Goal: Transaction & Acquisition: Purchase product/service

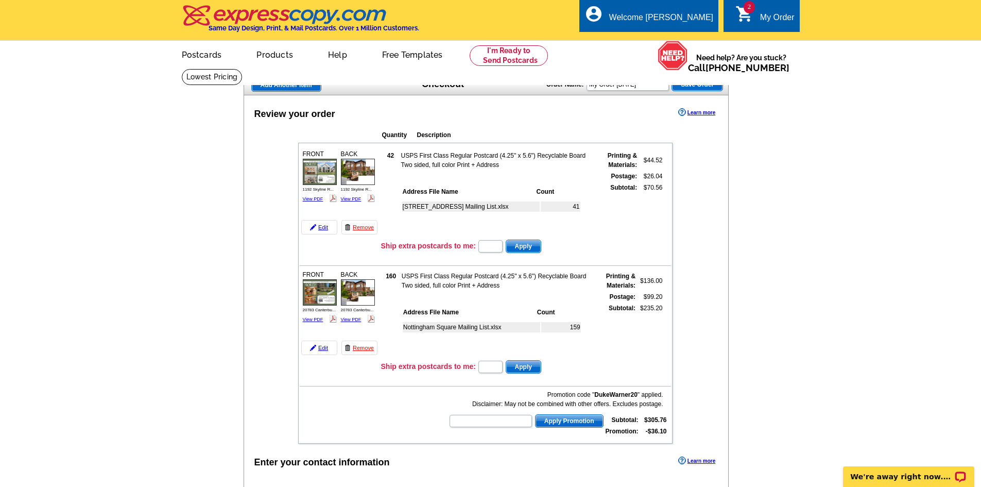
click at [315, 85] on span "Add Another Item" at bounding box center [286, 85] width 69 height 12
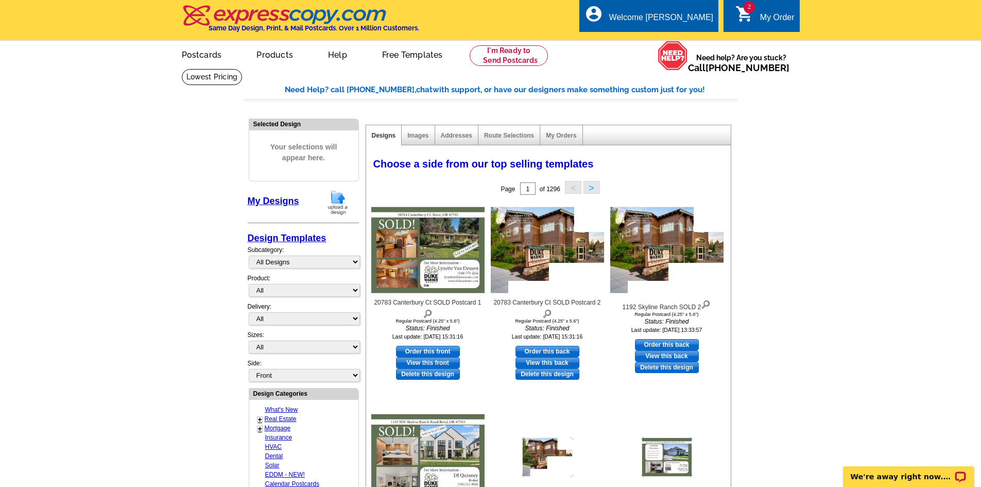
click at [336, 202] on img at bounding box center [337, 202] width 27 height 26
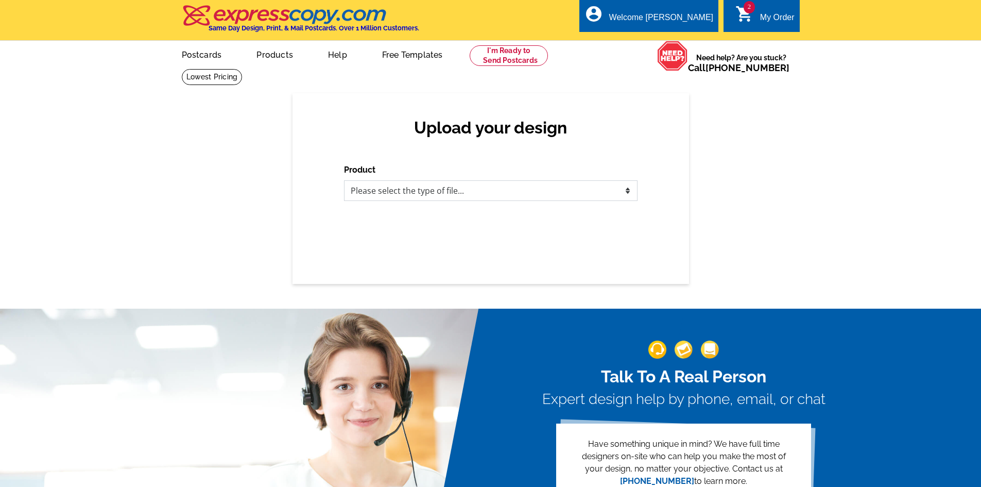
click at [483, 192] on select "Please select the type of file... Postcards Business Cards Letters and flyers G…" at bounding box center [491, 190] width 294 height 21
select select "1"
click at [344, 181] on select "Please select the type of file... Postcards Business Cards Letters and flyers G…" at bounding box center [491, 190] width 294 height 21
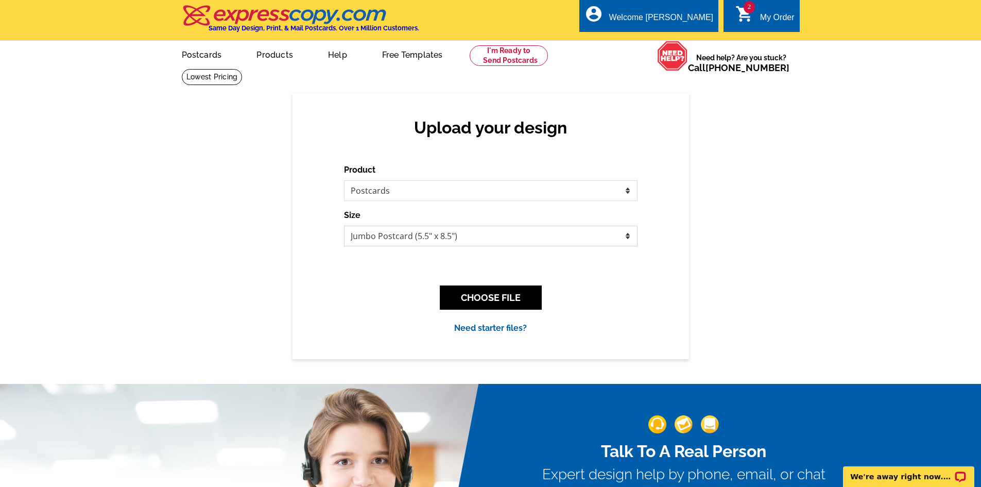
click at [443, 238] on select "Jumbo Postcard (5.5" x 8.5") Regular Postcard (4.25" x 5.6") Panoramic Postcard…" at bounding box center [491, 236] width 294 height 21
select select "1"
click at [344, 226] on select "Jumbo Postcard (5.5" x 8.5") Regular Postcard (4.25" x 5.6") Panoramic Postcard…" at bounding box center [491, 236] width 294 height 21
click at [471, 301] on button "CHOOSE FILE" at bounding box center [491, 297] width 102 height 24
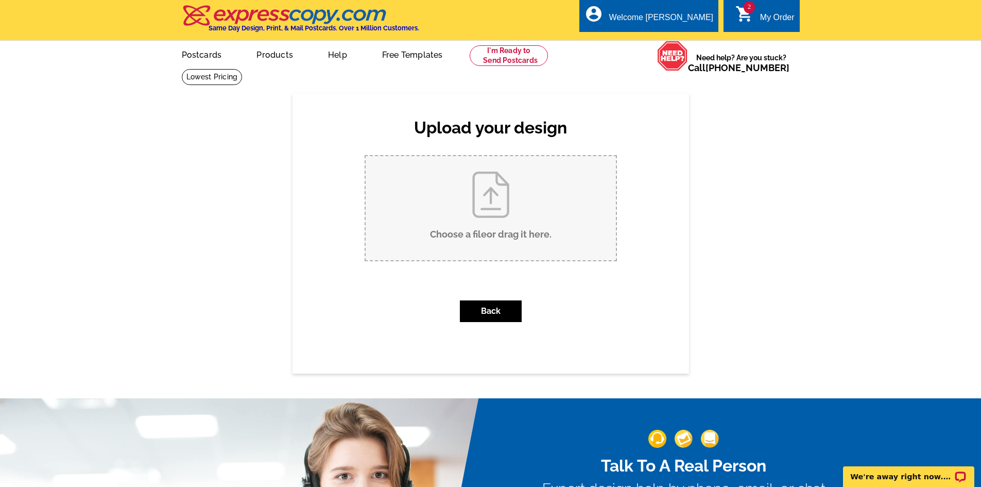
click at [484, 233] on input "Choose a file or drag it here ." at bounding box center [491, 208] width 250 height 104
type input "C:\fakepath\65669 61st Street SOLD.pdf"
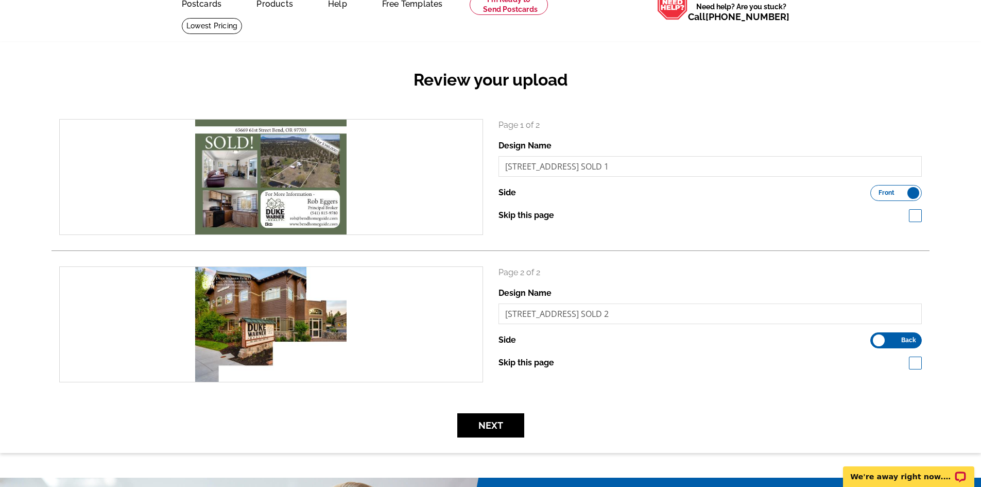
scroll to position [51, 0]
click at [505, 432] on button "Next" at bounding box center [490, 424] width 67 height 24
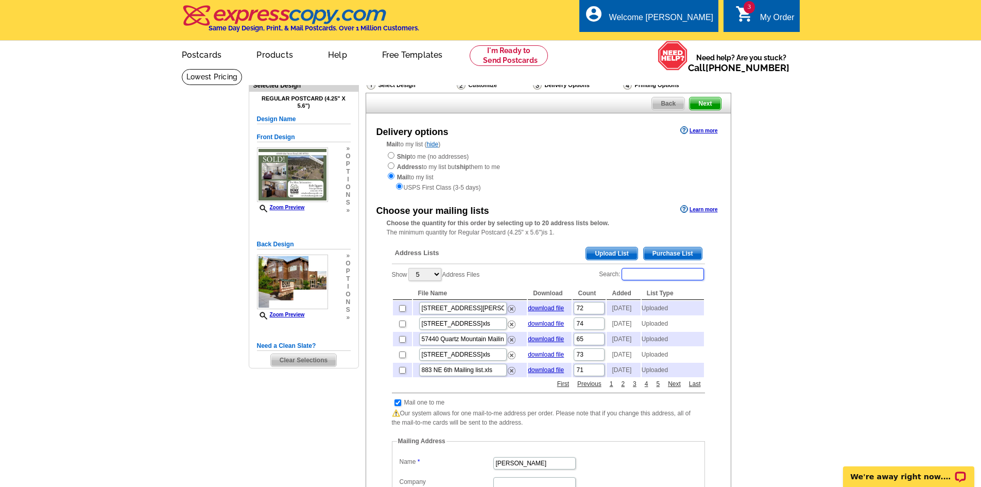
click at [636, 274] on input "Search:" at bounding box center [663, 274] width 82 height 12
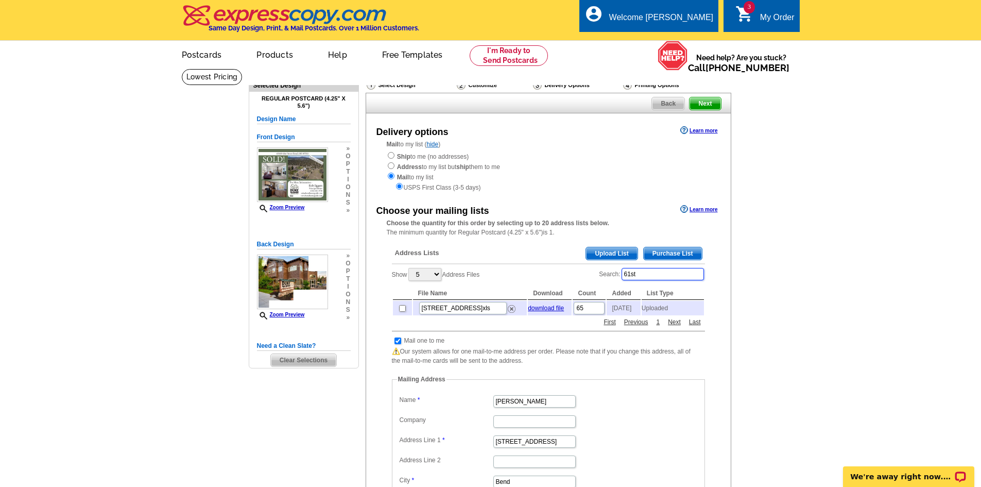
type input "61st"
click at [404, 312] on input "checkbox" at bounding box center [402, 308] width 7 height 7
checkbox input "true"
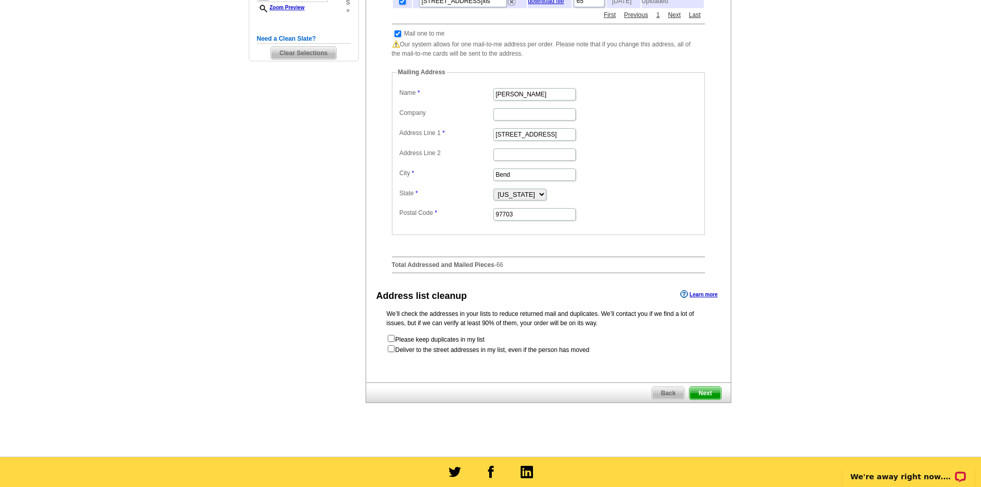
scroll to position [309, 0]
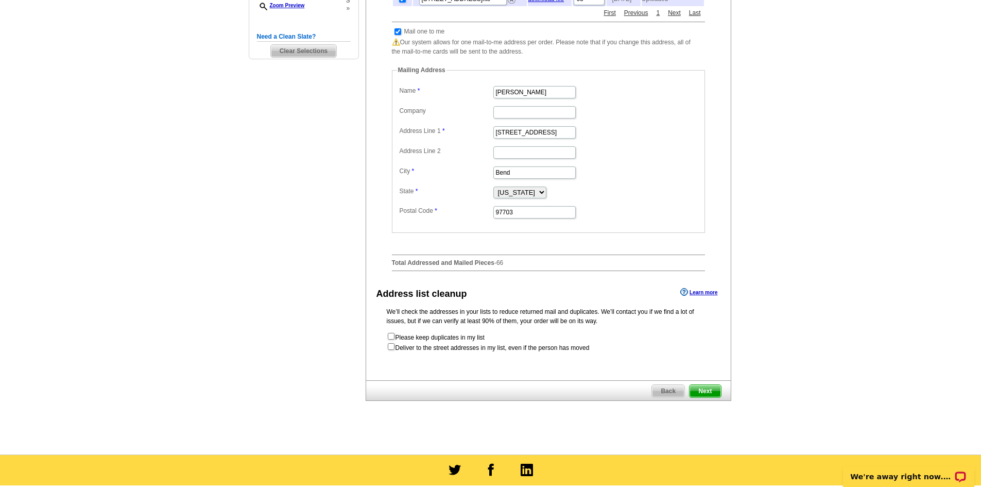
click at [704, 394] on span "Next" at bounding box center [705, 391] width 31 height 12
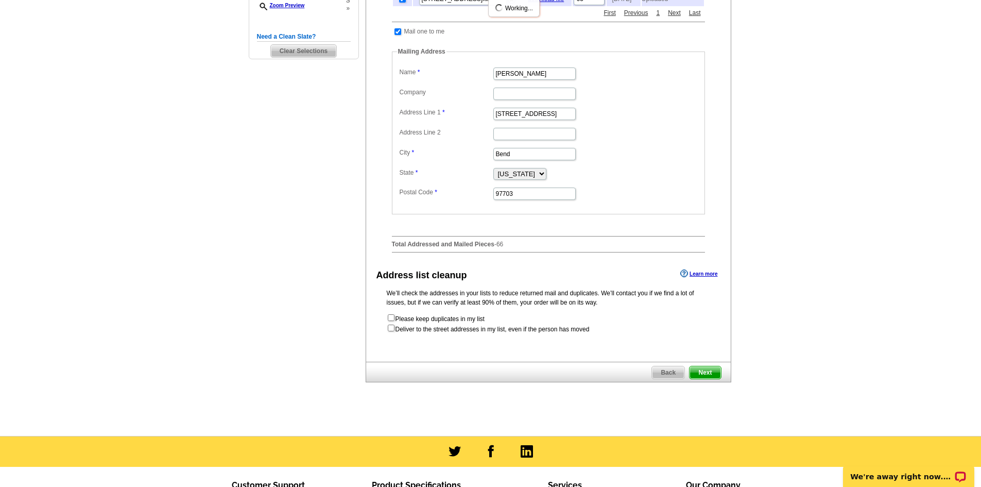
scroll to position [0, 0]
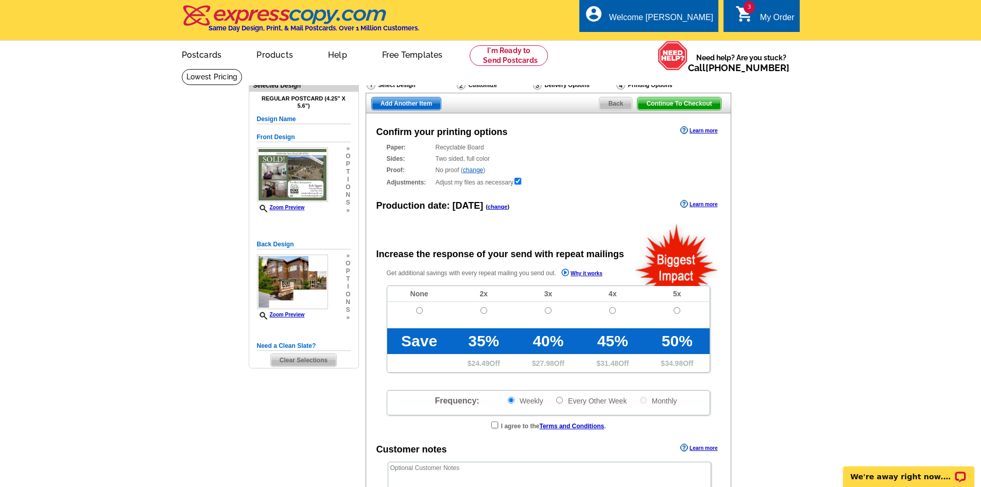
radio input "false"
click at [421, 311] on input "radio" at bounding box center [419, 310] width 7 height 7
radio input "true"
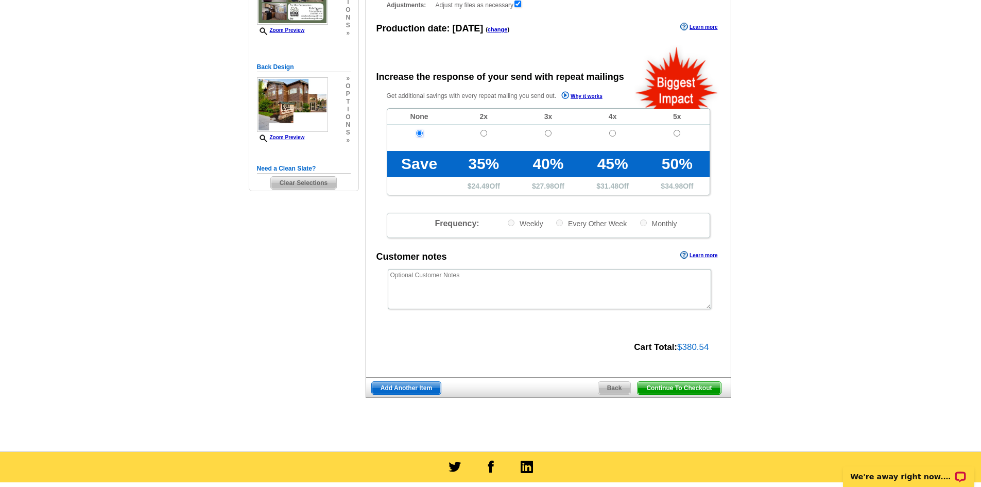
scroll to position [257, 0]
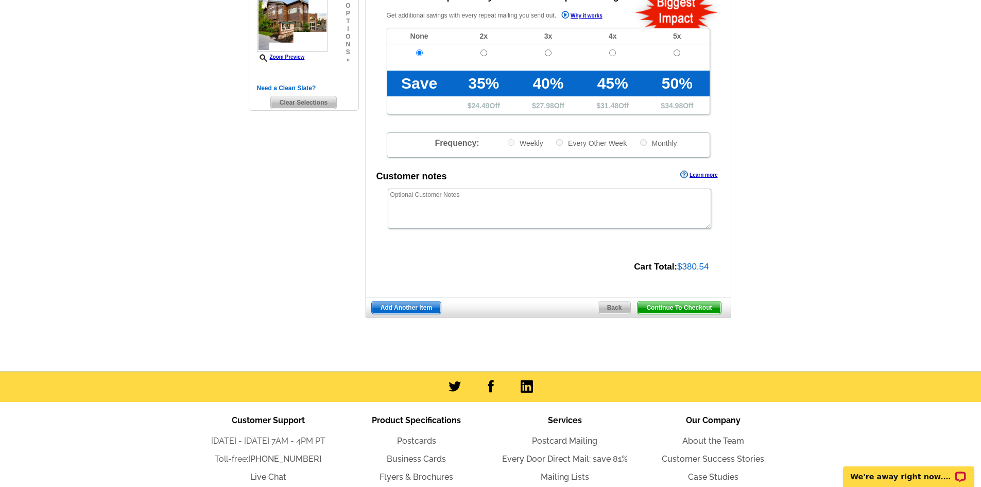
click at [661, 307] on span "Continue To Checkout" at bounding box center [679, 307] width 83 height 12
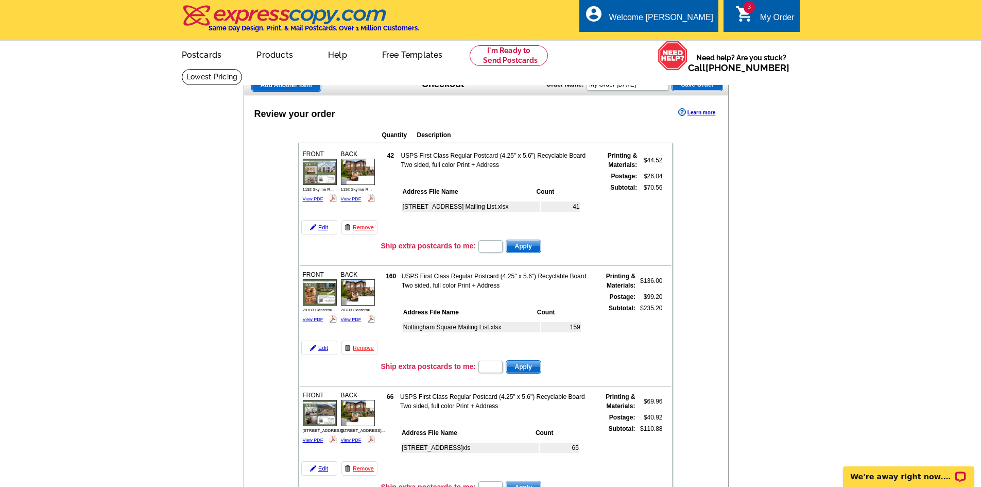
click at [300, 90] on span "Add Another Item" at bounding box center [286, 85] width 69 height 12
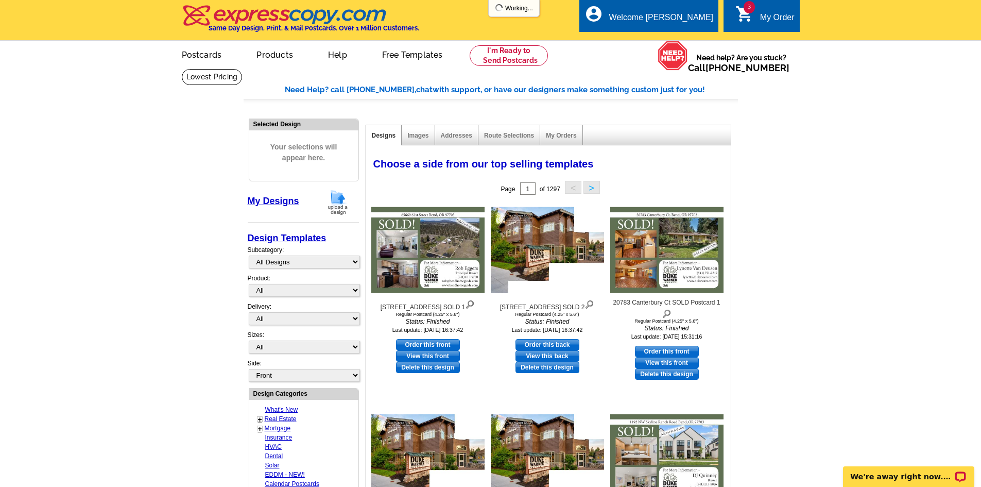
click at [337, 203] on img at bounding box center [337, 202] width 27 height 26
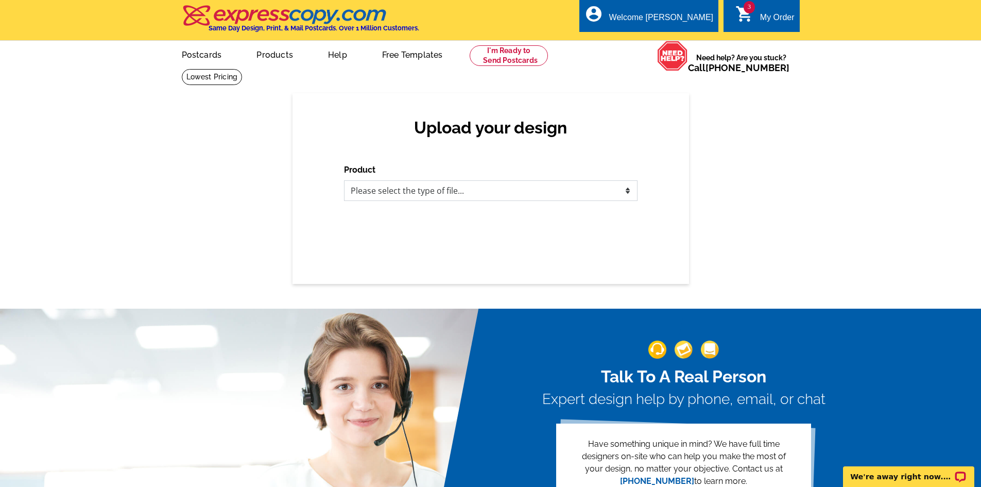
click at [478, 197] on select "Please select the type of file... Postcards Business Cards Letters and flyers G…" at bounding box center [491, 190] width 294 height 21
select select "1"
click at [344, 181] on select "Please select the type of file... Postcards Business Cards Letters and flyers G…" at bounding box center [491, 190] width 294 height 21
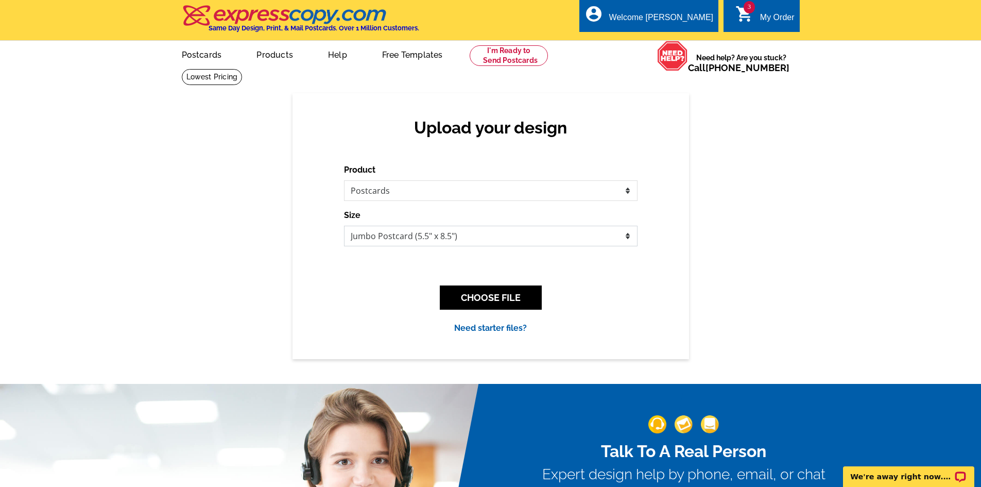
click at [470, 245] on select "Jumbo Postcard (5.5" x 8.5") Regular Postcard (4.25" x 5.6") Panoramic Postcard…" at bounding box center [491, 236] width 294 height 21
select select "1"
click at [344, 226] on select "Jumbo Postcard (5.5" x 8.5") Regular Postcard (4.25" x 5.6") Panoramic Postcard…" at bounding box center [491, 236] width 294 height 21
click at [499, 294] on button "CHOOSE FILE" at bounding box center [491, 297] width 102 height 24
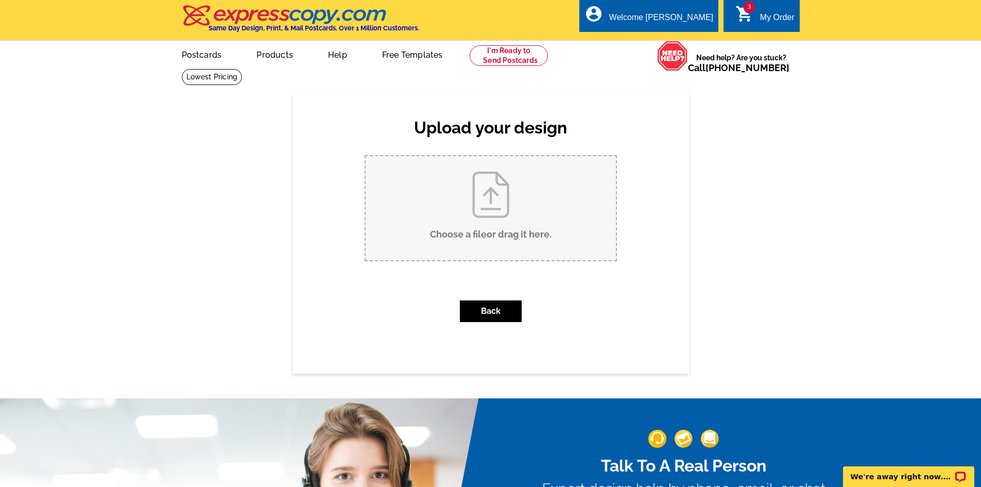
click at [486, 212] on input "Choose a file or drag it here ." at bounding box center [491, 208] width 250 height 104
type input "C:\fakepath\17322 Kingsburg Road listed POSTCARD.pdf"
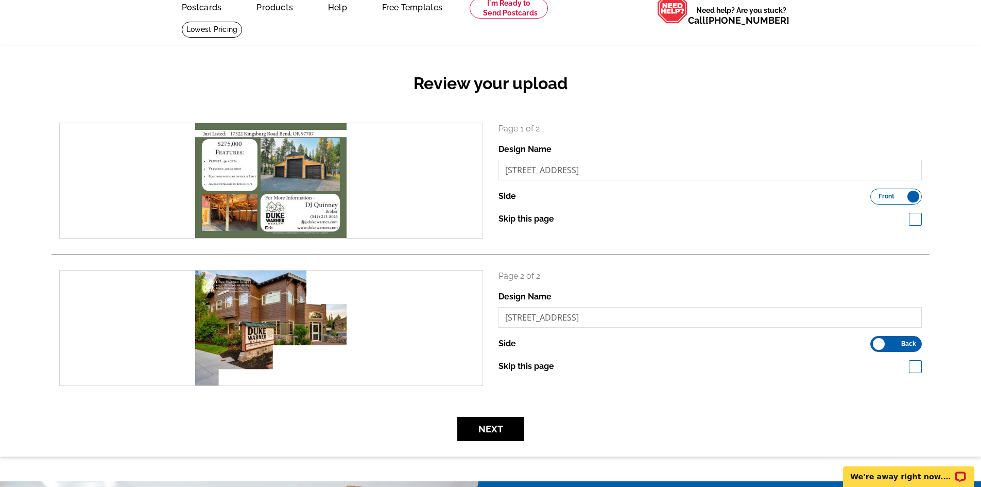
scroll to position [103, 0]
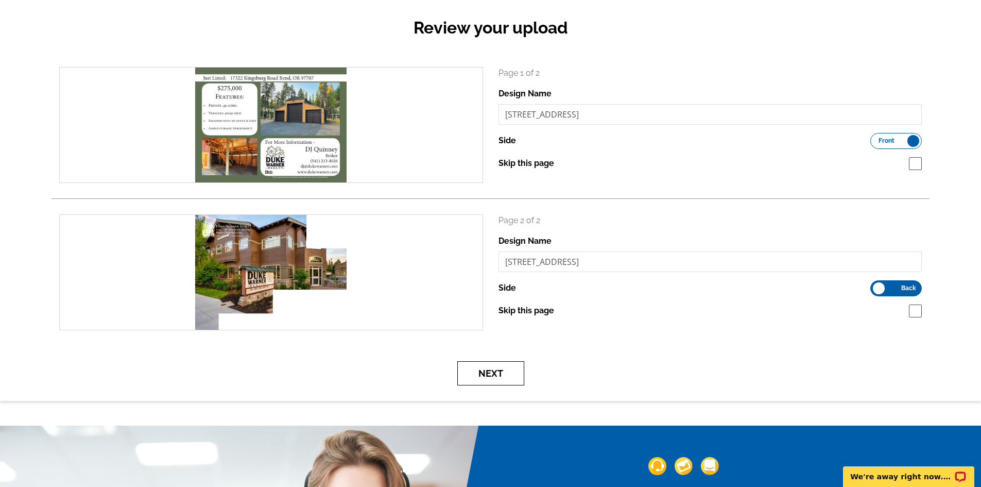
click at [504, 381] on button "Next" at bounding box center [490, 373] width 67 height 24
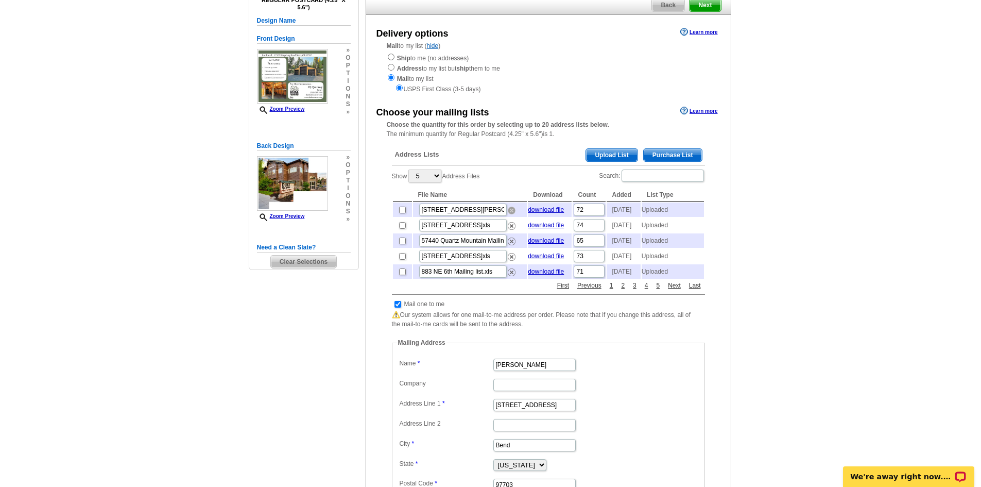
scroll to position [103, 0]
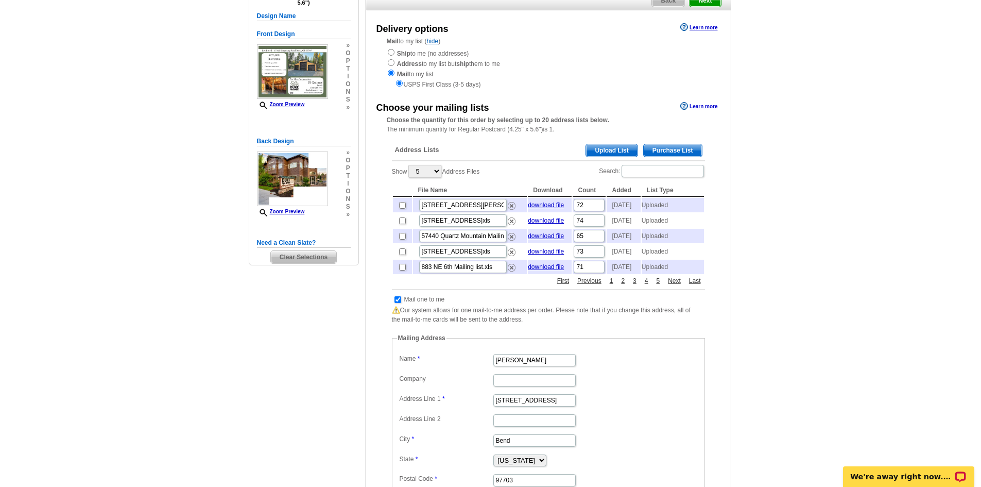
click at [626, 152] on span "Upload List" at bounding box center [611, 150] width 51 height 12
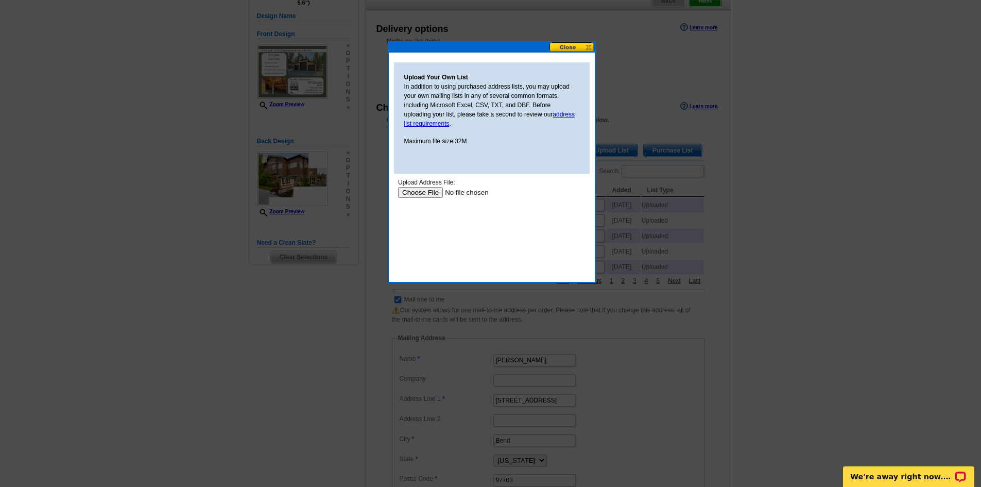
scroll to position [0, 0]
click at [423, 194] on input "file" at bounding box center [463, 192] width 130 height 11
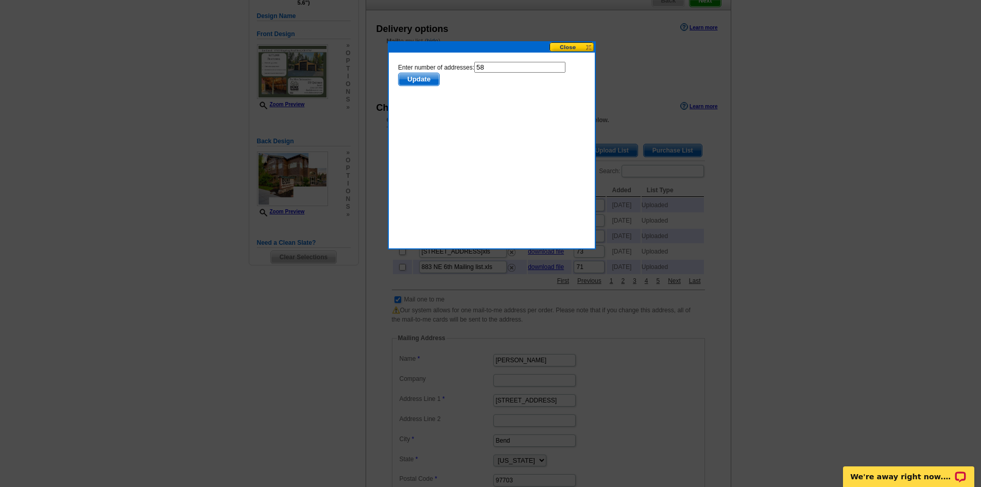
click at [507, 70] on input "58" at bounding box center [519, 67] width 91 height 11
type input "57"
click at [424, 82] on span "Update" at bounding box center [418, 79] width 41 height 12
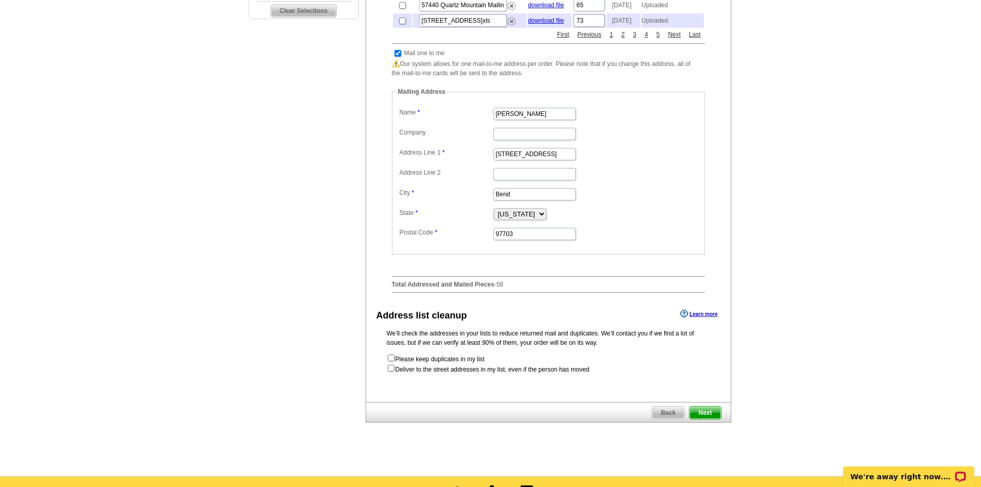
scroll to position [360, 0]
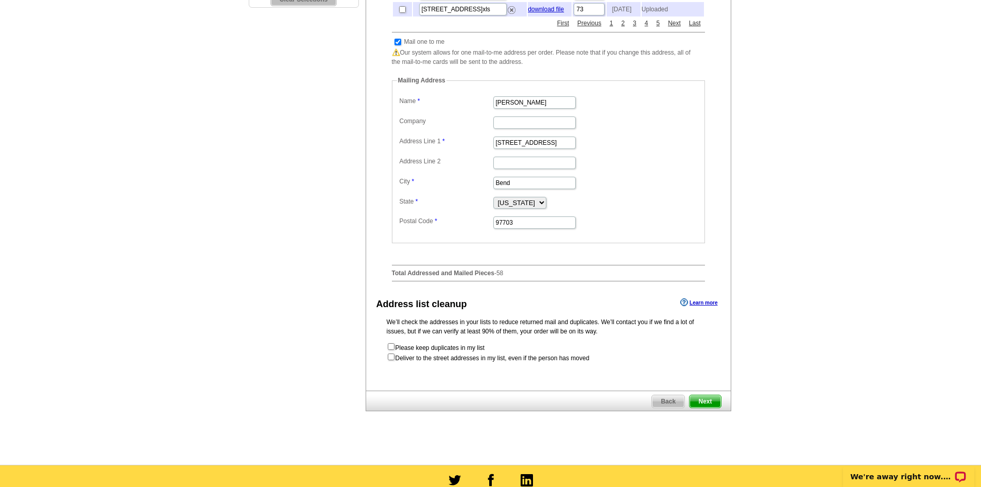
click at [708, 407] on span "Next" at bounding box center [705, 401] width 31 height 12
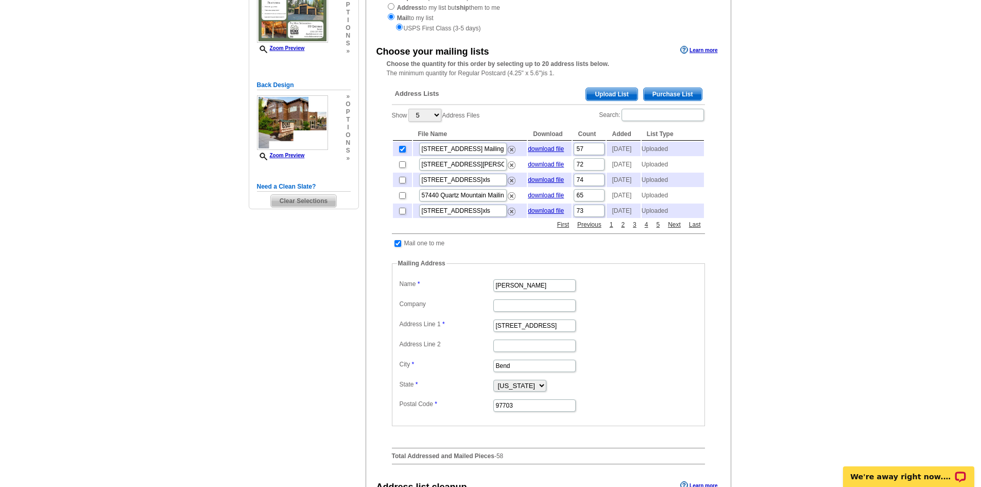
scroll to position [154, 0]
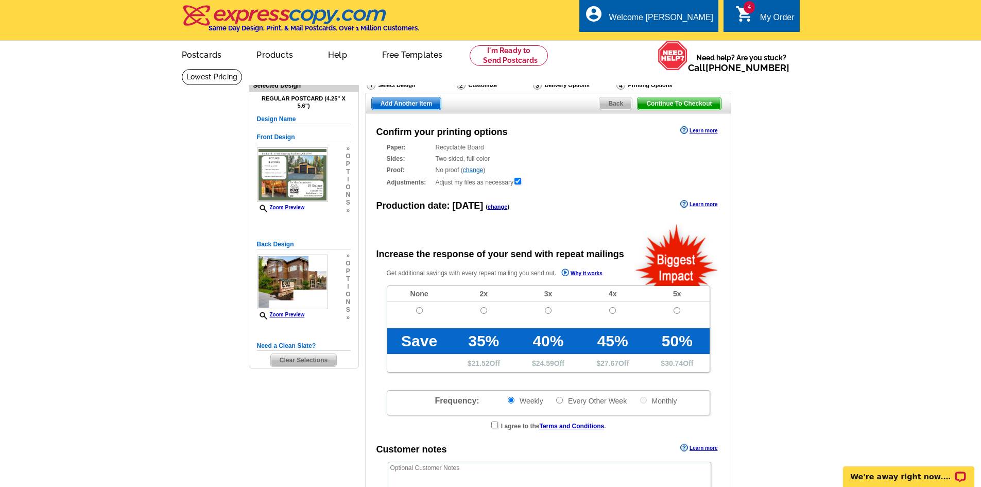
radio input "false"
click at [420, 313] on input "radio" at bounding box center [419, 310] width 7 height 7
radio input "true"
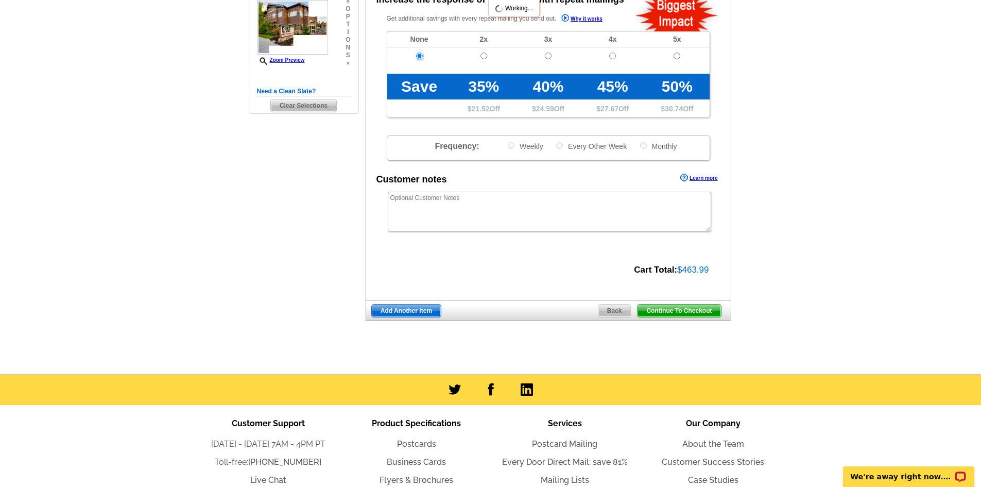
scroll to position [257, 0]
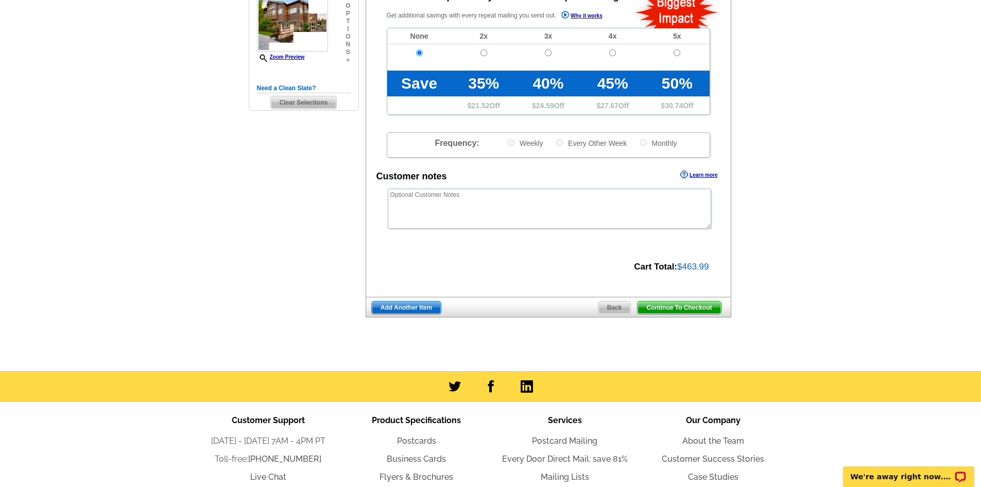
click at [684, 306] on span "Continue To Checkout" at bounding box center [679, 307] width 83 height 12
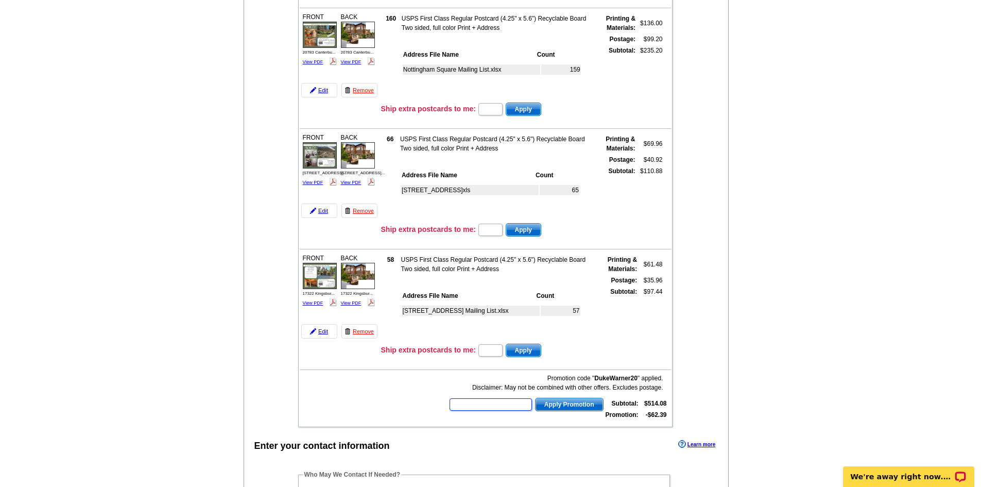
click at [479, 408] on input "text" at bounding box center [491, 404] width 82 height 12
type input "HURRY40"
click at [571, 404] on span "Apply Promotion" at bounding box center [569, 404] width 67 height 12
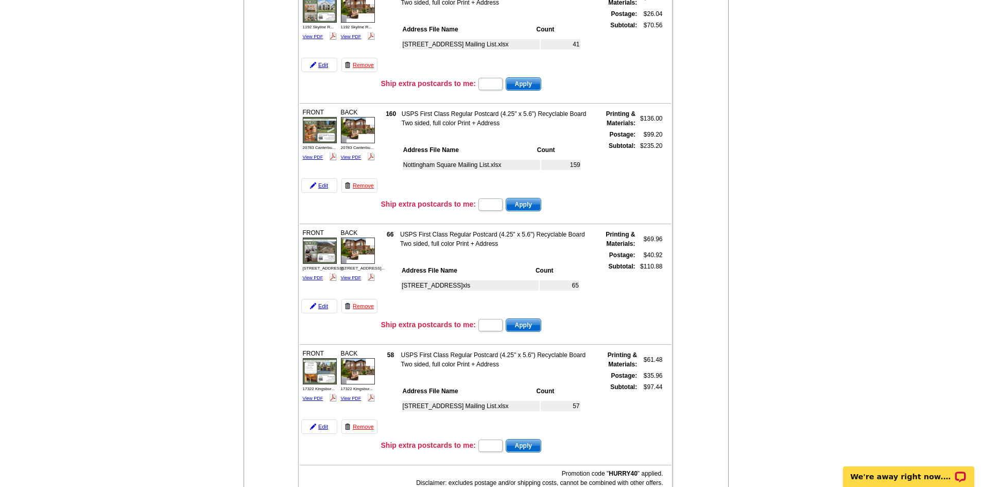
scroll to position [257, 0]
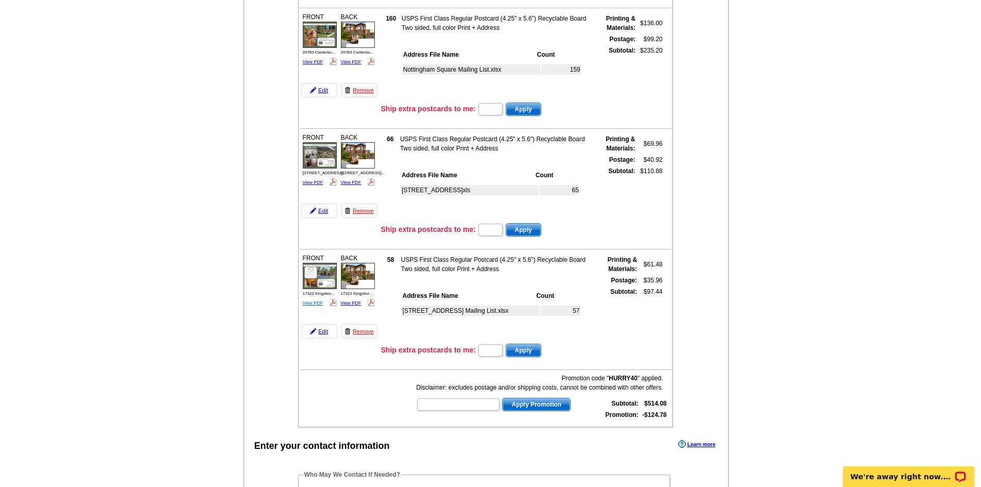
click at [317, 304] on link "View PDF" at bounding box center [313, 302] width 21 height 5
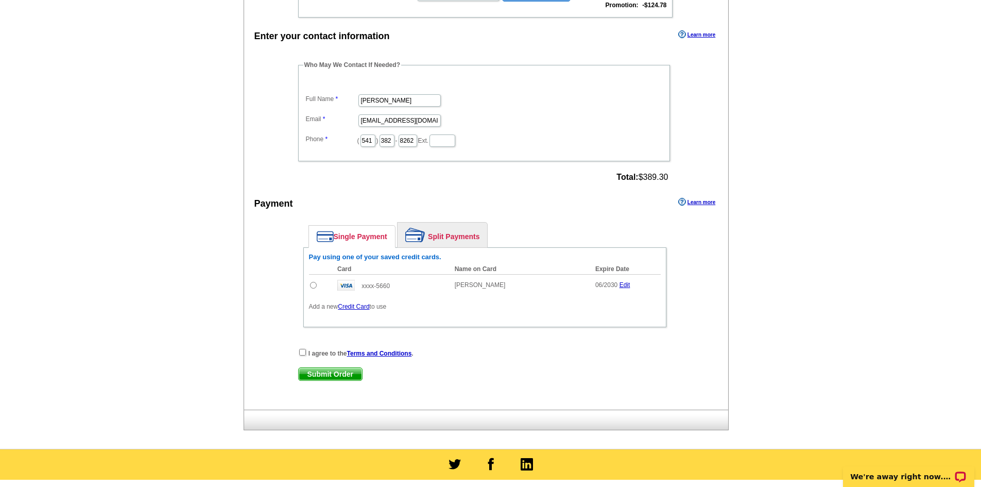
scroll to position [669, 0]
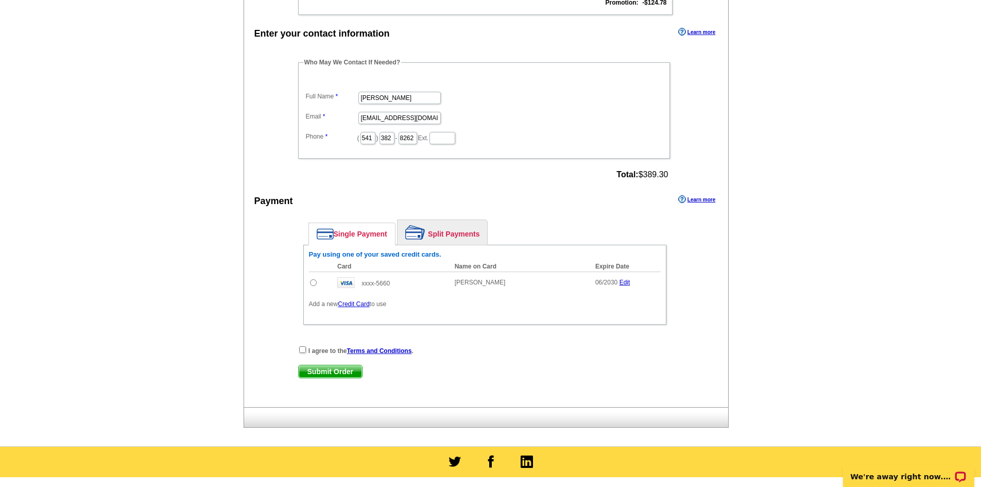
drag, startPoint x: 314, startPoint y: 283, endPoint x: 319, endPoint y: 287, distance: 6.6
click at [314, 283] on input "radio" at bounding box center [313, 282] width 7 height 7
radio input "true"
click at [298, 352] on div "I agree to the Terms and Conditions ." at bounding box center [484, 350] width 373 height 10
click at [304, 354] on div "I agree to the Terms and Conditions ." at bounding box center [484, 350] width 373 height 10
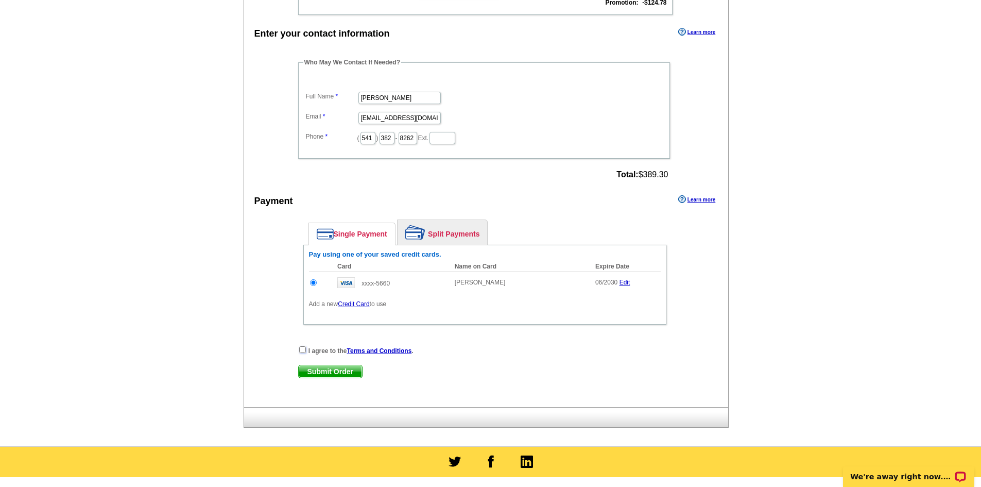
click at [303, 349] on input "checkbox" at bounding box center [302, 349] width 7 height 7
checkbox input "true"
click at [342, 374] on span "Submit Order" at bounding box center [330, 371] width 63 height 12
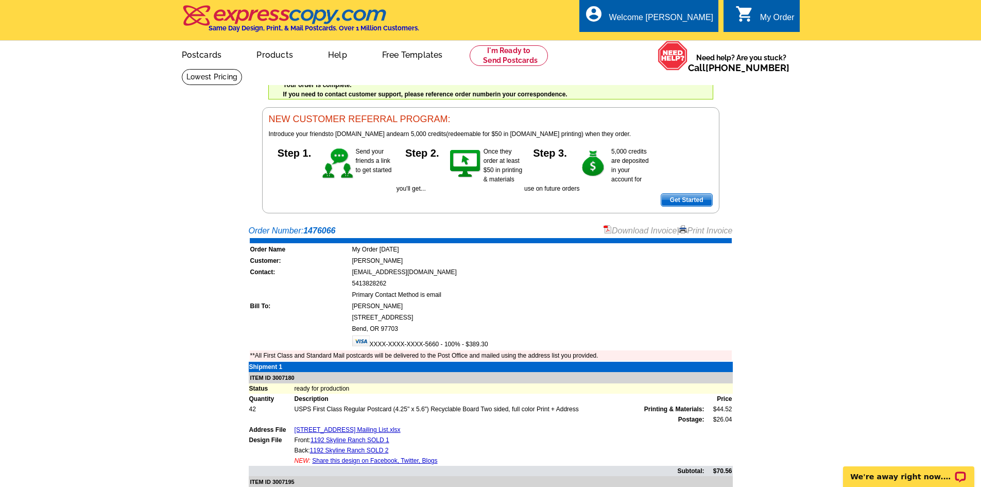
click at [689, 229] on link "Print Invoice" at bounding box center [706, 230] width 54 height 9
